Goal: Information Seeking & Learning: Find specific fact

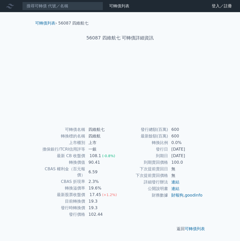
click at [158, 136] on td "最新餘額(百萬)" at bounding box center [144, 136] width 48 height 7
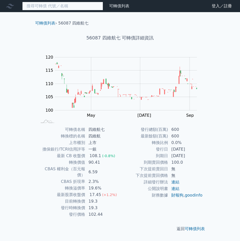
click at [40, 9] on input at bounding box center [62, 6] width 81 height 9
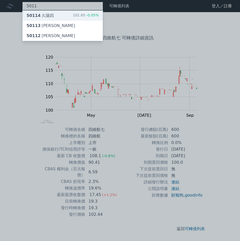
type input "5011"
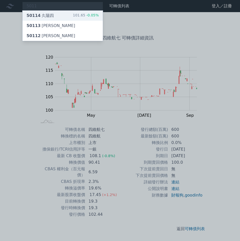
click at [49, 14] on div "50114 久陽四" at bounding box center [40, 16] width 27 height 6
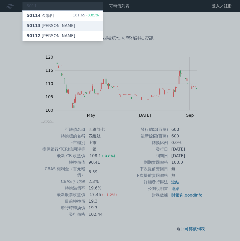
click at [45, 24] on div "50113 久陽三" at bounding box center [51, 26] width 49 height 6
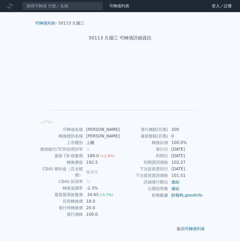
click at [65, 10] on nav "可轉債列表 財務數據 可轉債列表 財務數據 登入／註冊 登入／註冊" at bounding box center [120, 6] width 240 height 12
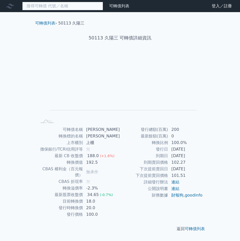
click at [65, 8] on input at bounding box center [62, 6] width 81 height 9
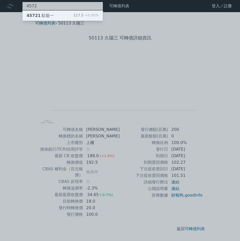
type input "4572"
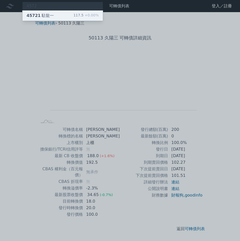
click at [63, 14] on div "45721 駐龍一 117.5 +0.00%" at bounding box center [62, 16] width 80 height 10
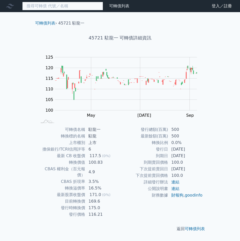
click at [59, 7] on input at bounding box center [62, 6] width 81 height 9
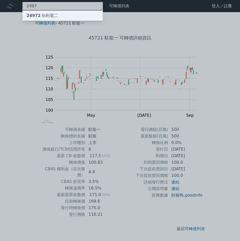
type input "2497"
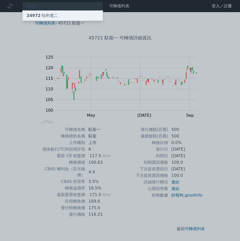
click at [59, 16] on div "24972 怡利電二" at bounding box center [62, 16] width 80 height 10
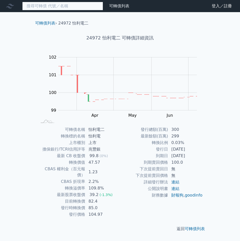
click at [79, 9] on input at bounding box center [62, 6] width 81 height 9
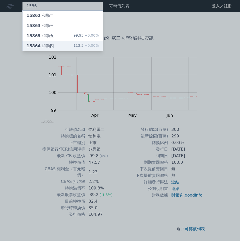
type input "1586"
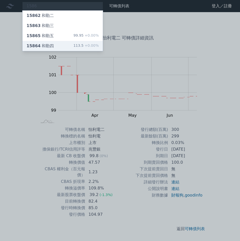
click at [62, 45] on div "15864 和勤四 113.5 +0.00%" at bounding box center [62, 46] width 80 height 10
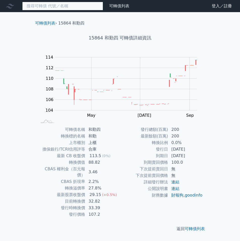
click at [43, 9] on input at bounding box center [62, 6] width 81 height 9
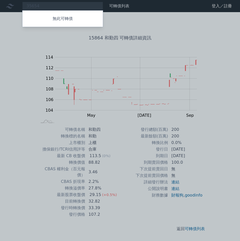
drag, startPoint x: 47, startPoint y: 7, endPoint x: 16, endPoint y: 2, distance: 31.2
click at [16, 2] on div at bounding box center [120, 120] width 240 height 241
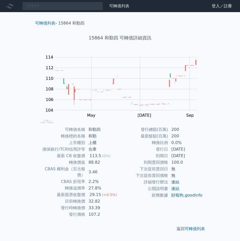
click at [36, 11] on nav "35654 無此可轉債 可轉債列表 財務數據 可轉債列表 財務數據 登入／註冊 登入／註冊" at bounding box center [120, 6] width 240 height 12
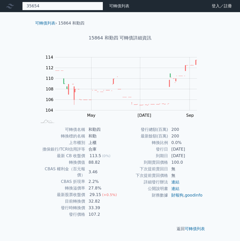
click at [47, 3] on div "35654 無此可轉債" at bounding box center [62, 6] width 81 height 9
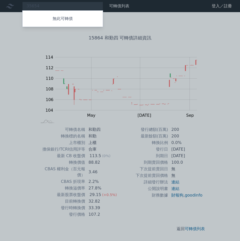
click at [45, 4] on div at bounding box center [120, 120] width 240 height 241
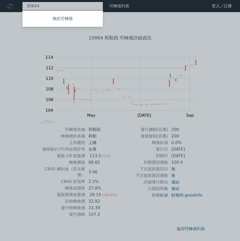
drag, startPoint x: 39, startPoint y: 6, endPoint x: 13, endPoint y: 6, distance: 26.8
click at [22, 6] on div "35654 無此可轉債" at bounding box center [62, 6] width 81 height 9
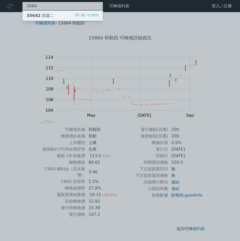
type input "3564"
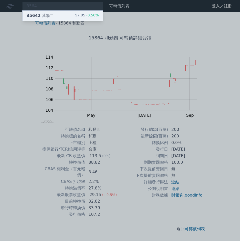
click at [63, 15] on div "35642 其陽二 97.95 -0.50%" at bounding box center [62, 16] width 80 height 10
